Goal: Task Accomplishment & Management: Complete application form

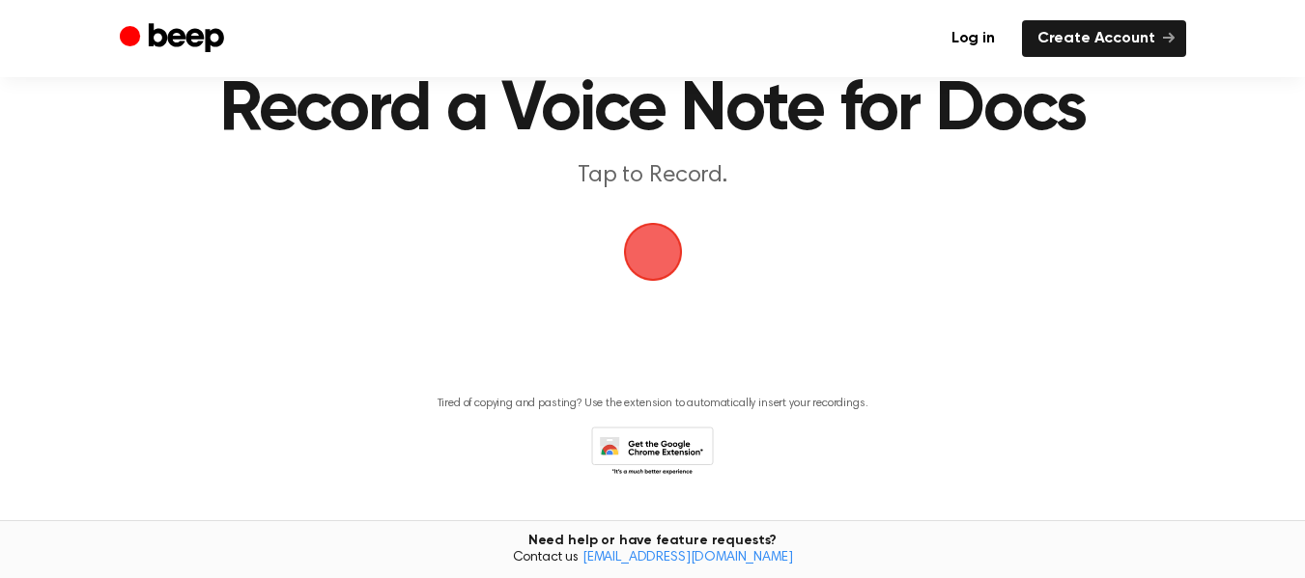
scroll to position [127, 0]
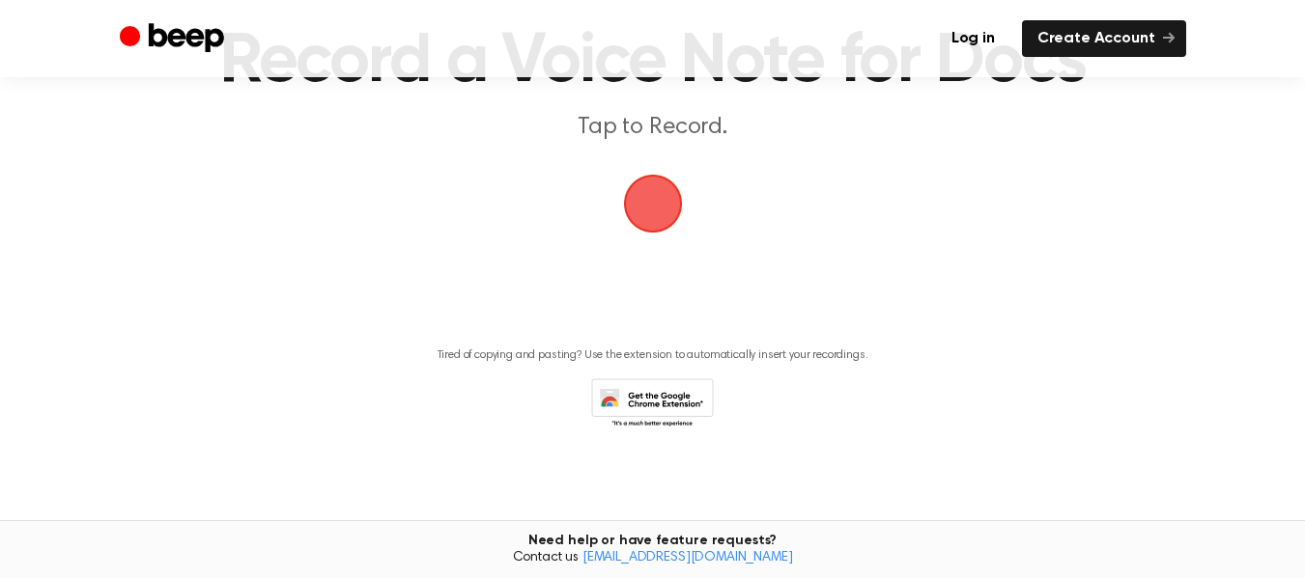
click at [643, 221] on span "button" at bounding box center [653, 204] width 54 height 54
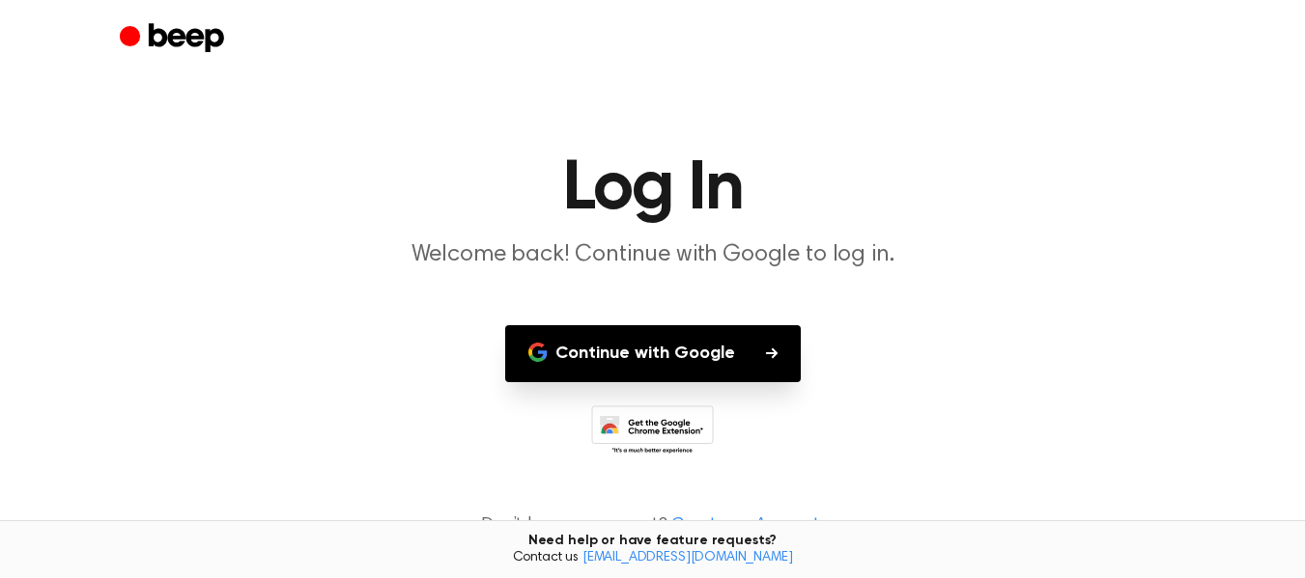
click at [653, 351] on button "Continue with Google" at bounding box center [652, 353] width 295 height 57
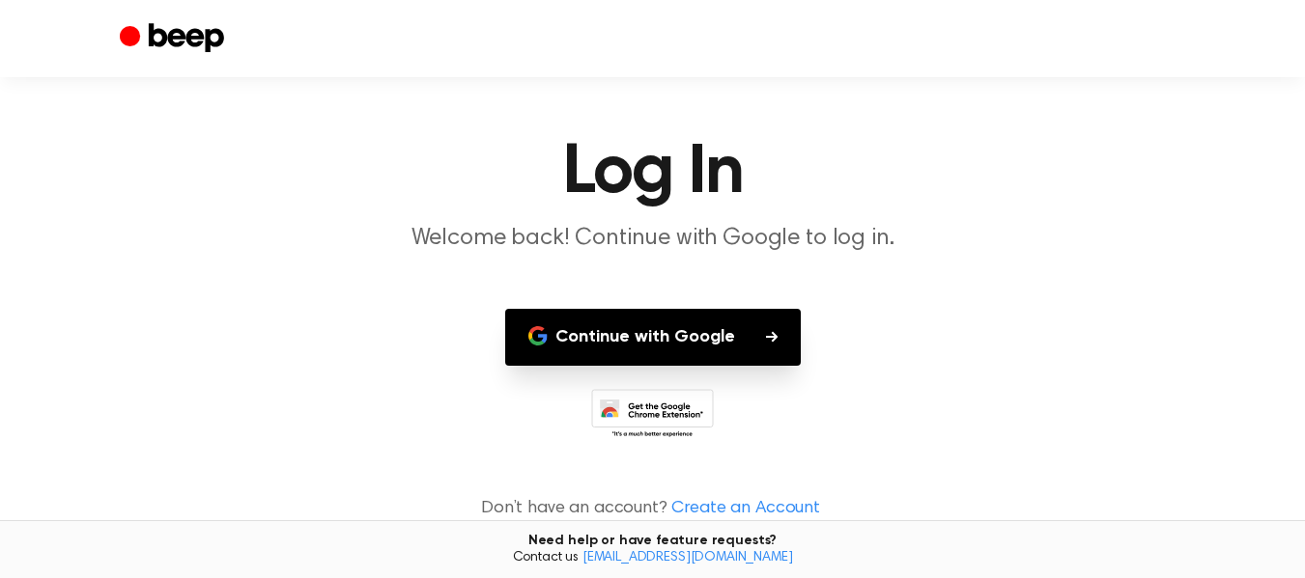
click at [655, 283] on main "Log In Welcome back! Continue with Google to log in. Continue with Google Don’t…" at bounding box center [652, 281] width 1305 height 595
click at [662, 303] on main "Log In Welcome back! Continue with Google to log in. Continue with Google Don’t…" at bounding box center [652, 281] width 1305 height 595
drag, startPoint x: 664, startPoint y: 337, endPoint x: 769, endPoint y: 531, distance: 220.3
click at [769, 531] on main "Log In Welcome back! Continue with Google to log in. Continue with Google Don’t…" at bounding box center [652, 281] width 1305 height 595
click at [769, 512] on link "Create an Account" at bounding box center [745, 509] width 149 height 26
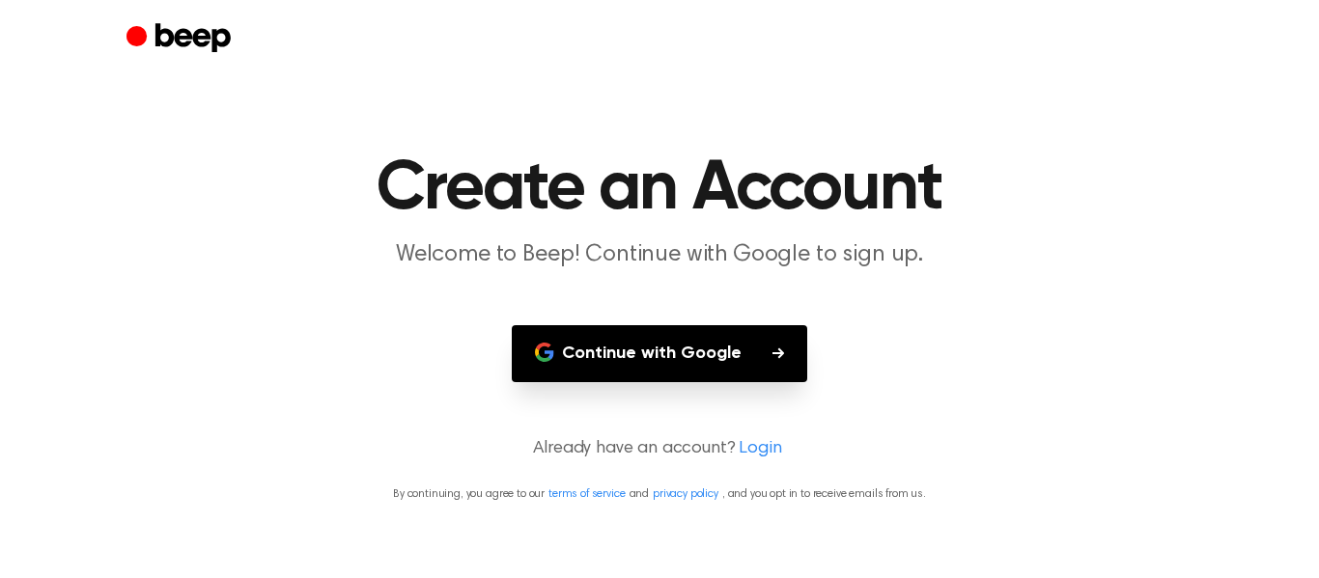
click at [680, 343] on button "Continue with Google" at bounding box center [659, 353] width 295 height 57
click at [1069, 212] on h1 "Create an Account" at bounding box center [659, 190] width 989 height 70
